Goal: Find specific page/section: Find specific page/section

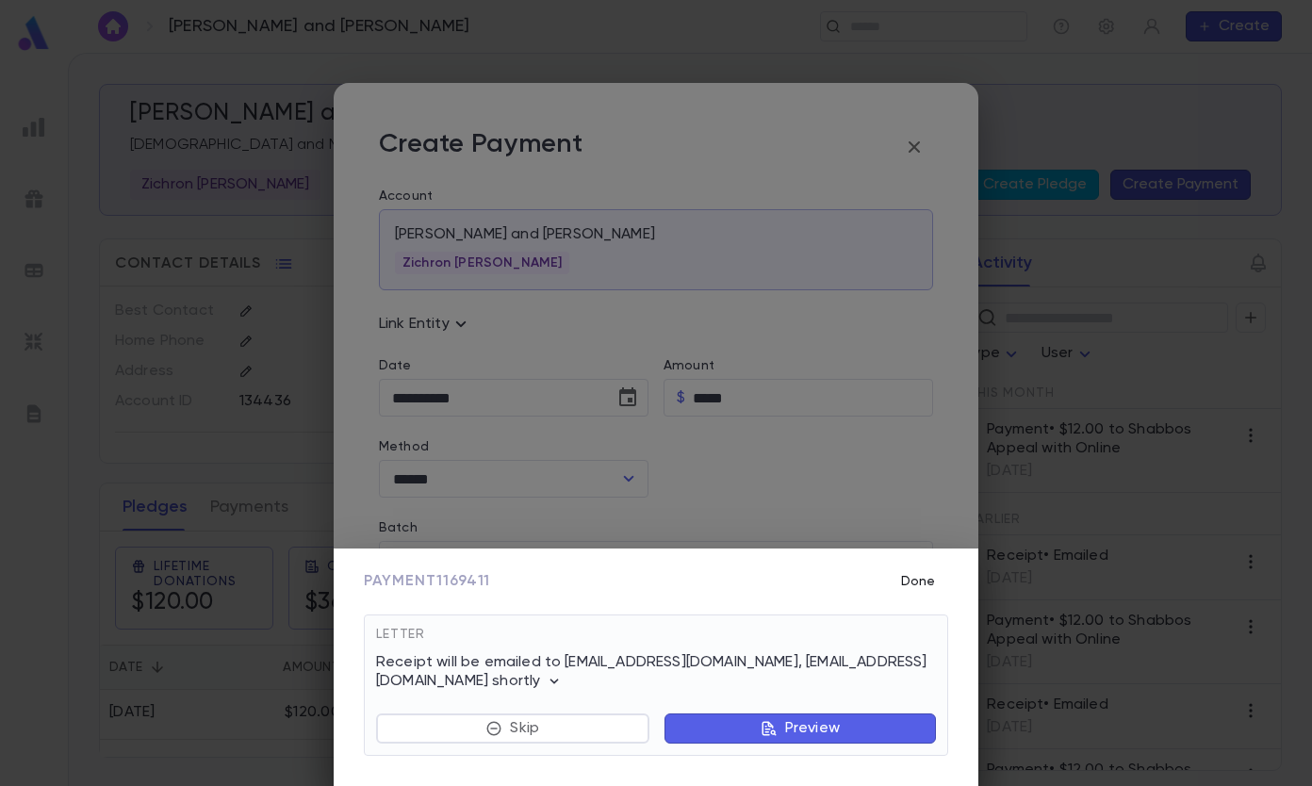
click at [908, 574] on button "Done" at bounding box center [918, 582] width 60 height 36
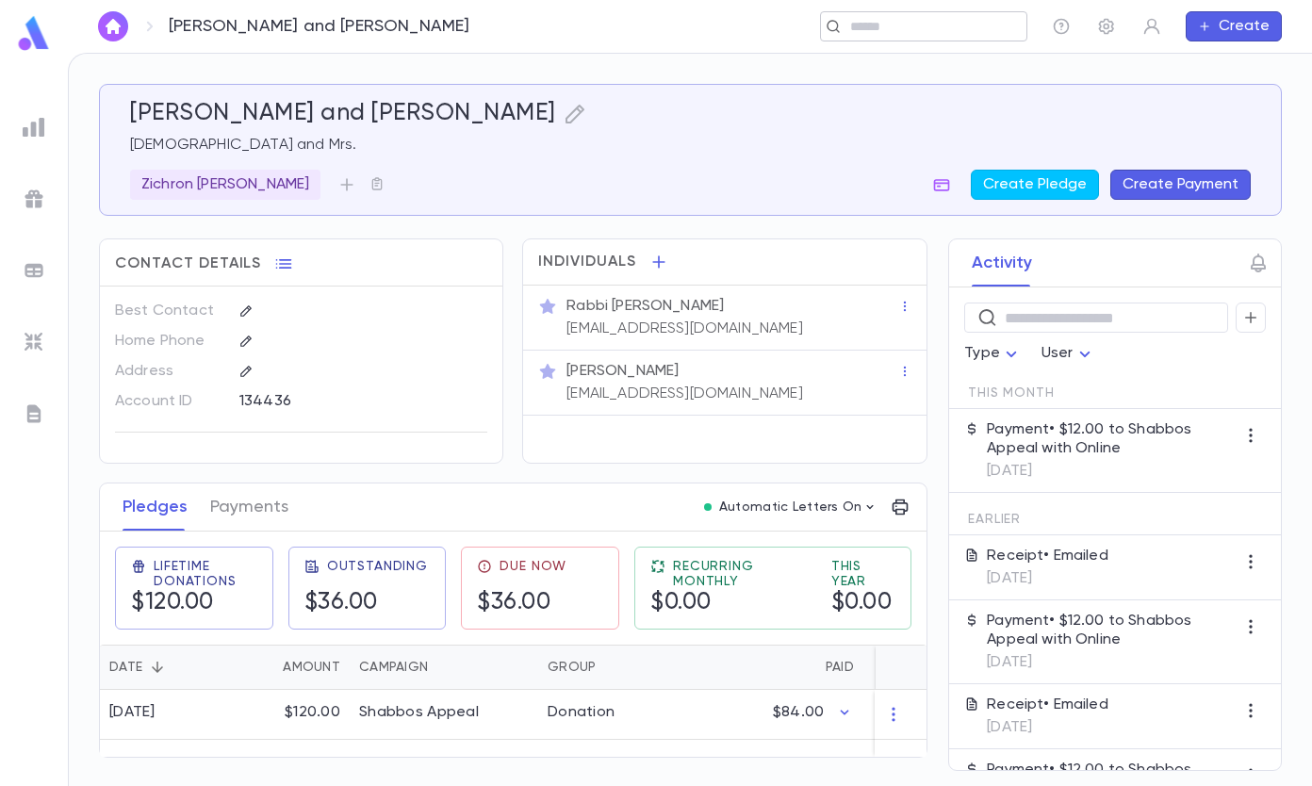
click at [903, 30] on input "text" at bounding box center [918, 27] width 146 height 18
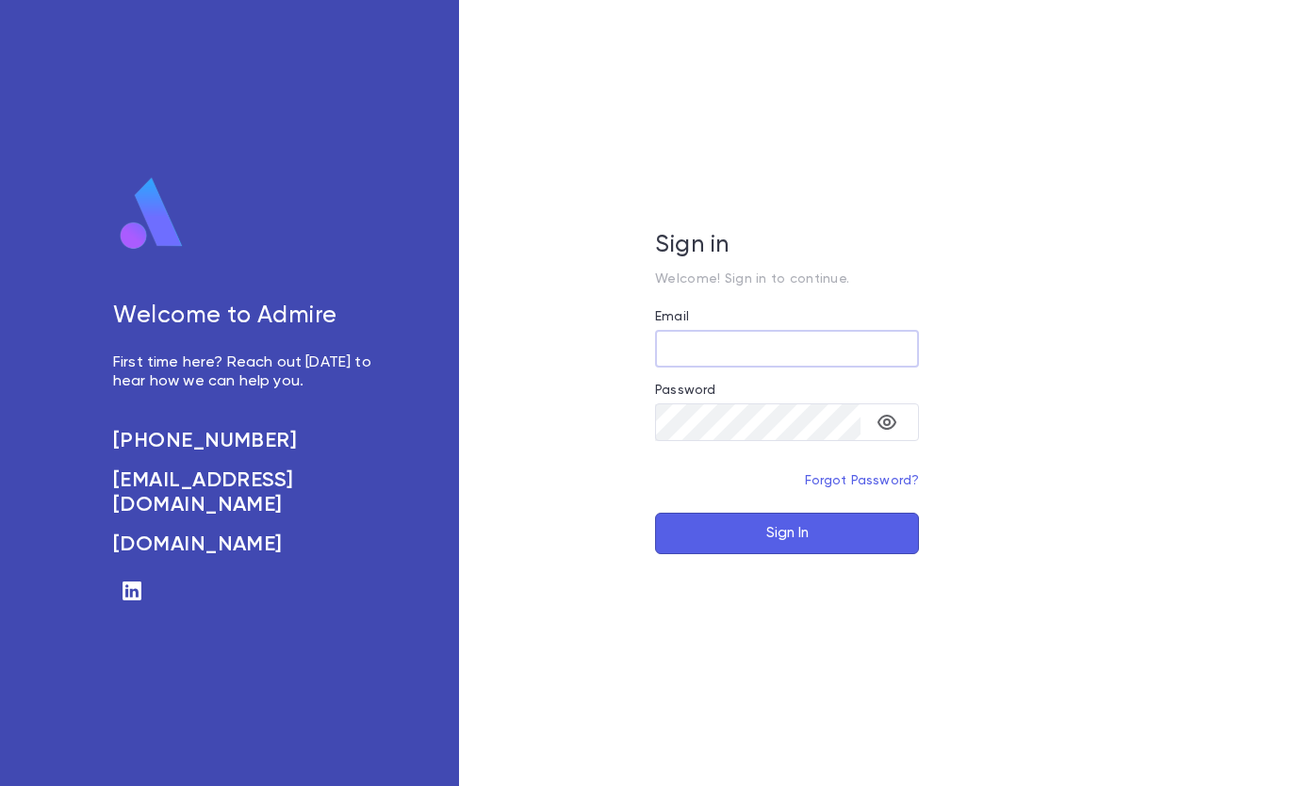
type input "**********"
click at [796, 532] on button "Sign In" at bounding box center [787, 533] width 264 height 41
